Goal: Task Accomplishment & Management: Use online tool/utility

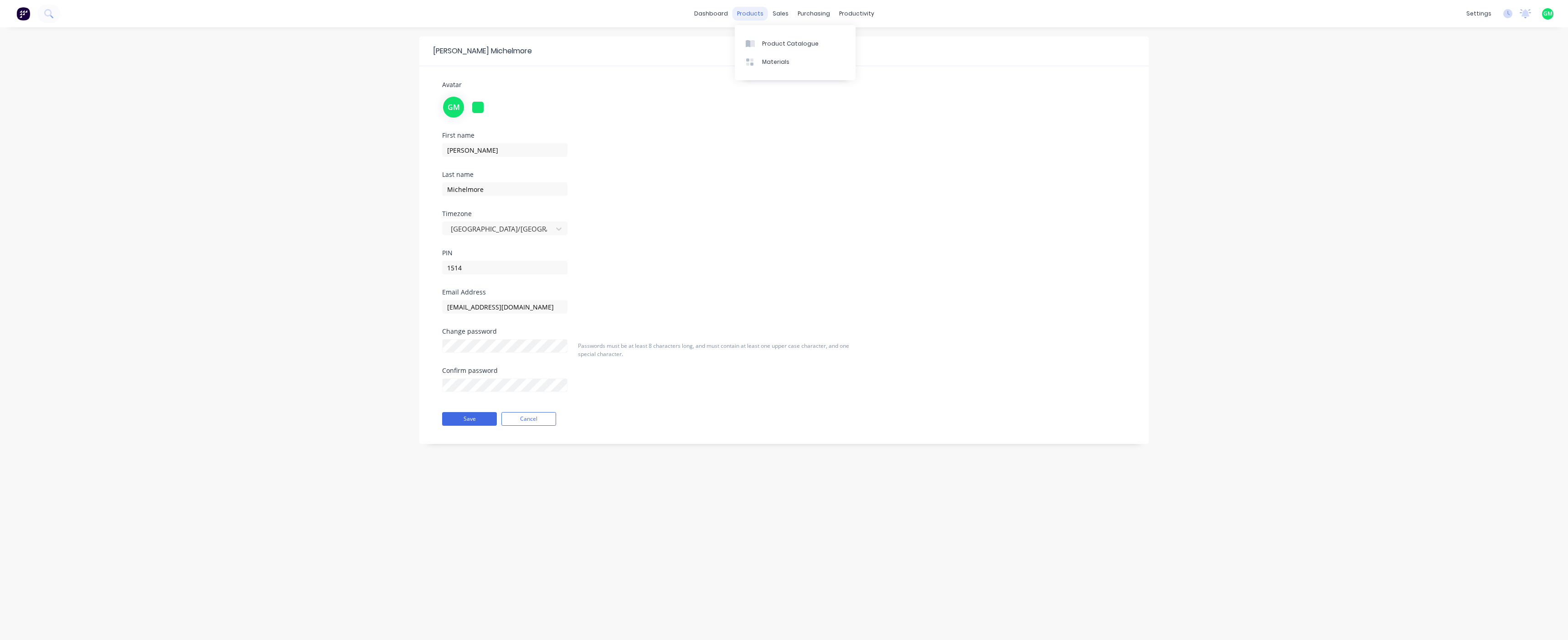
click at [752, 19] on div "products" at bounding box center [750, 13] width 36 height 13
click at [769, 10] on div "sales" at bounding box center [780, 13] width 25 height 13
click at [810, 44] on div "Sales Orders" at bounding box center [814, 44] width 37 height 8
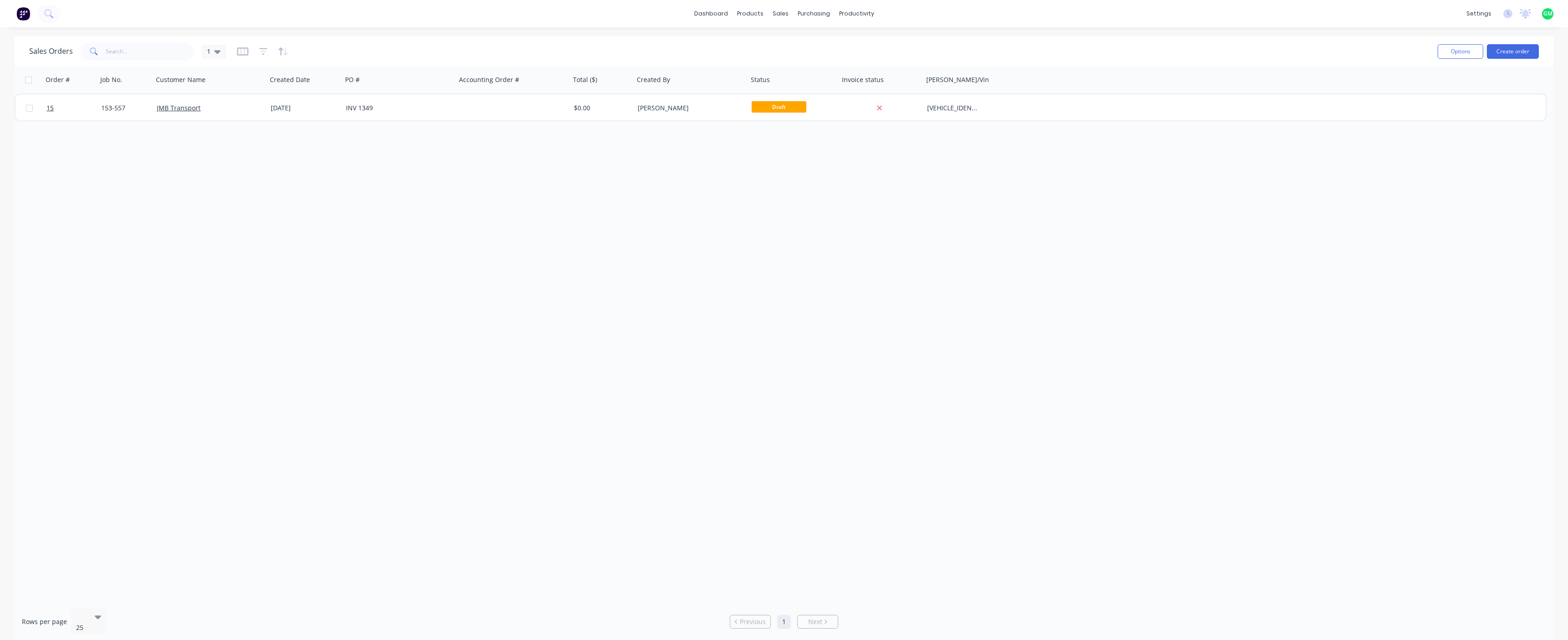
click at [869, 288] on div "Order # Job No. Customer Name Created Date PO # Accounting Order # Total ($) Cr…" at bounding box center [784, 333] width 1539 height 535
click at [389, 166] on div "Order # Job No. Customer Name Created Date PO # Accounting Order # Total ($) Cr…" at bounding box center [784, 333] width 1539 height 535
click at [817, 189] on div "Order # Job No. Customer Name Created Date PO # Accounting Order # Total ($) Cr…" at bounding box center [784, 333] width 1539 height 535
click at [1516, 52] on button "Create order" at bounding box center [1513, 51] width 52 height 14
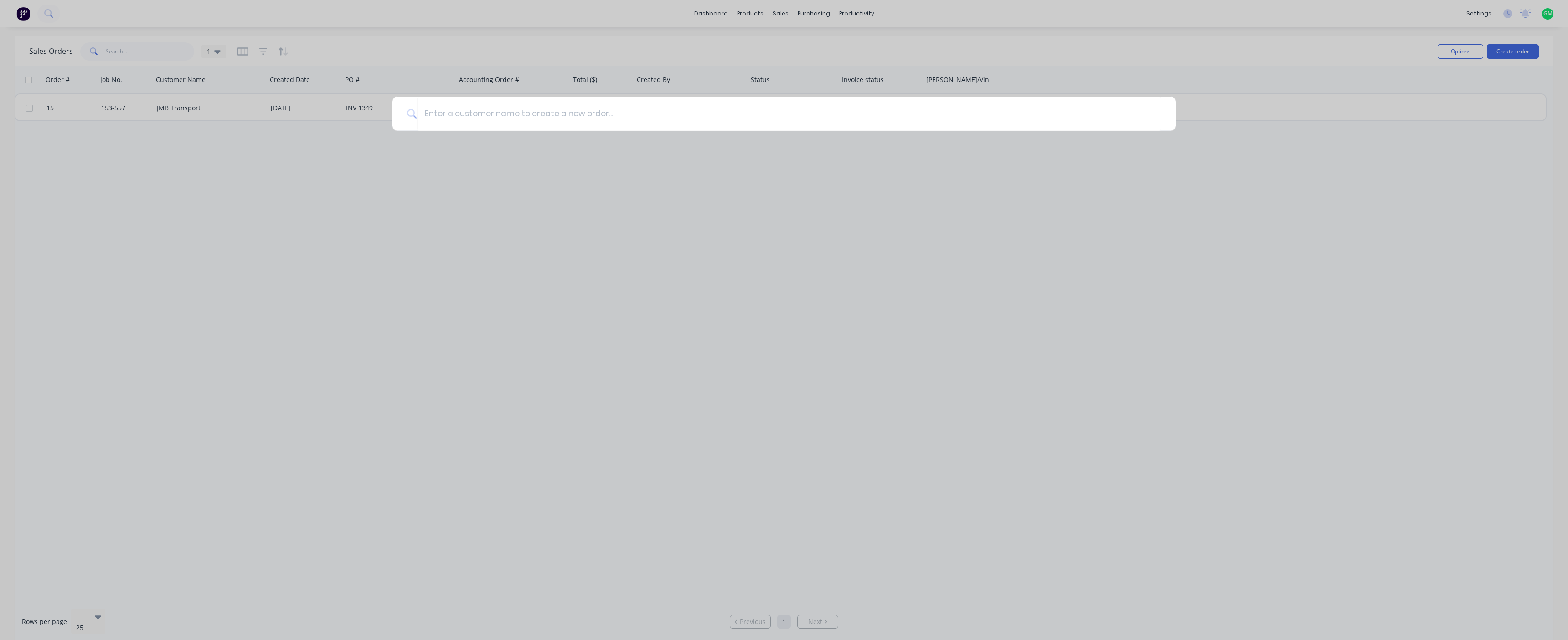
drag, startPoint x: 598, startPoint y: 2, endPoint x: 624, endPoint y: 49, distance: 53.7
click at [612, 57] on div at bounding box center [784, 320] width 1568 height 640
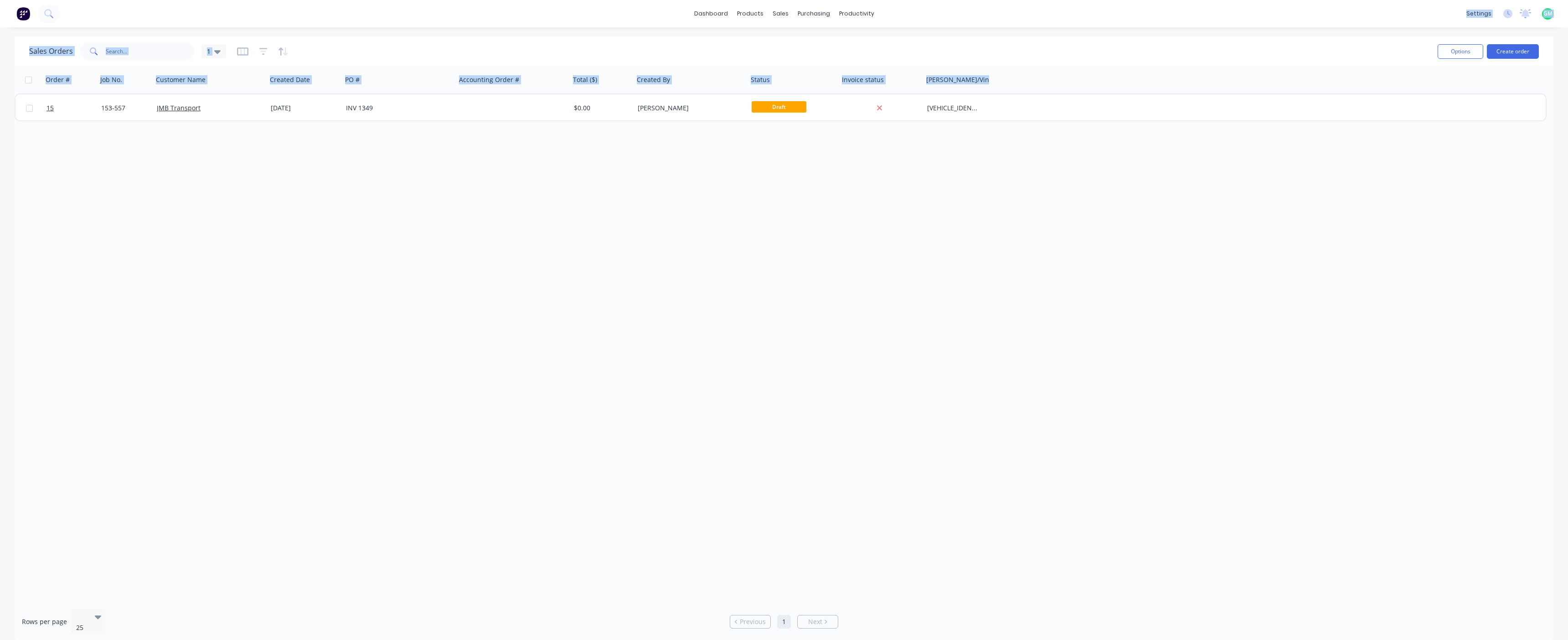
drag, startPoint x: 1230, startPoint y: 17, endPoint x: 1247, endPoint y: 120, distance: 104.4
click at [1248, 120] on div "dashboard products sales purchasing productivity dashboard products Product Cat…" at bounding box center [784, 320] width 1568 height 640
